Goal: Navigation & Orientation: Find specific page/section

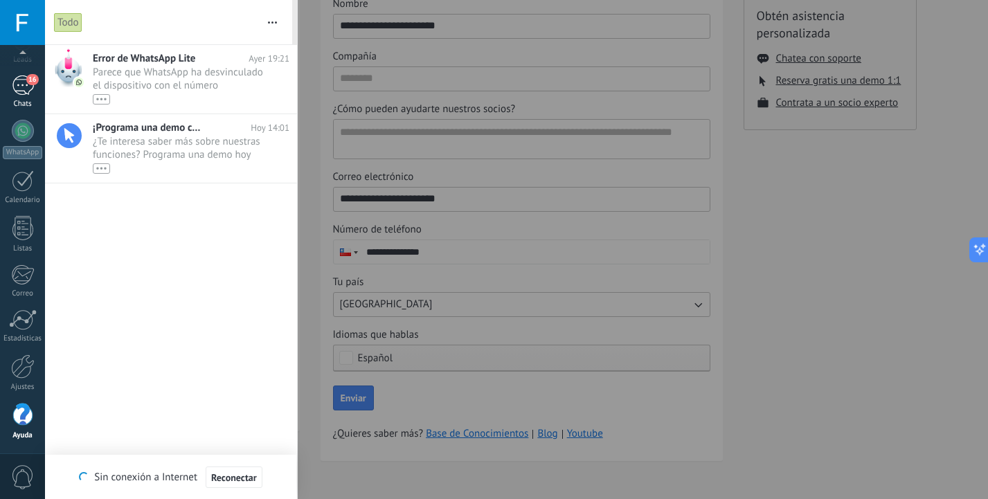
click at [21, 80] on div "16" at bounding box center [23, 85] width 22 height 20
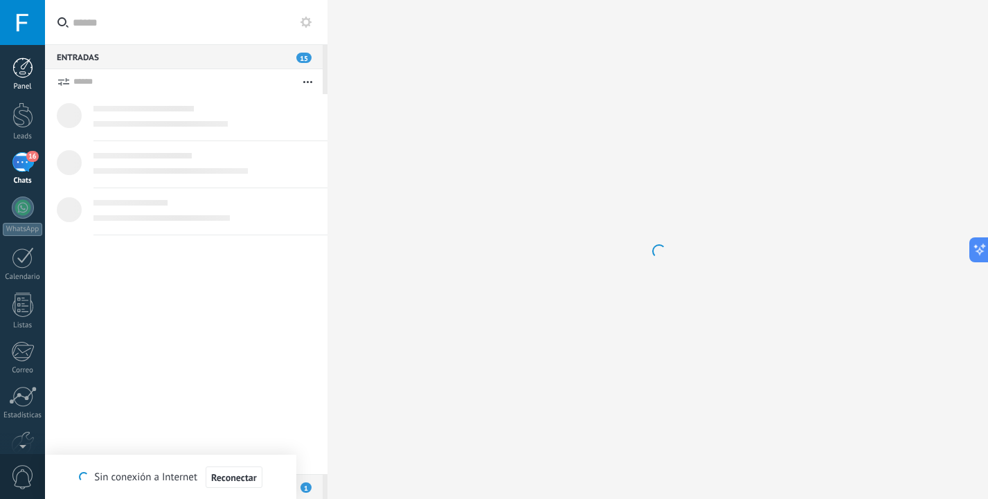
click at [21, 66] on div at bounding box center [22, 67] width 21 height 21
